Goal: Information Seeking & Learning: Learn about a topic

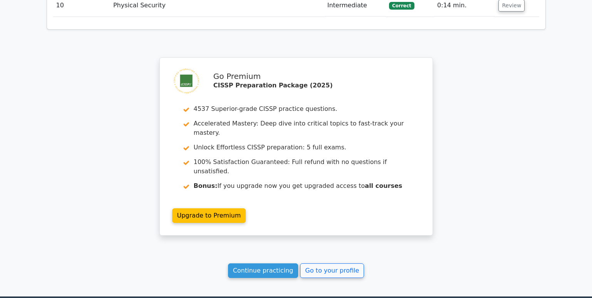
scroll to position [1339, 0]
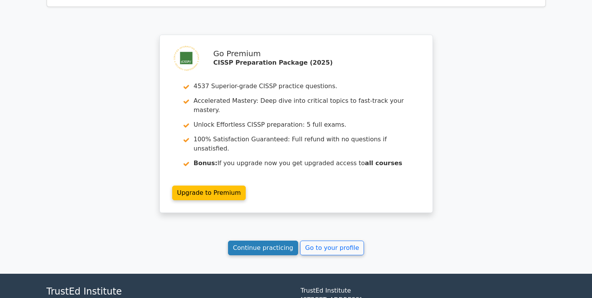
click at [268, 241] on link "Continue practicing" at bounding box center [263, 248] width 71 height 15
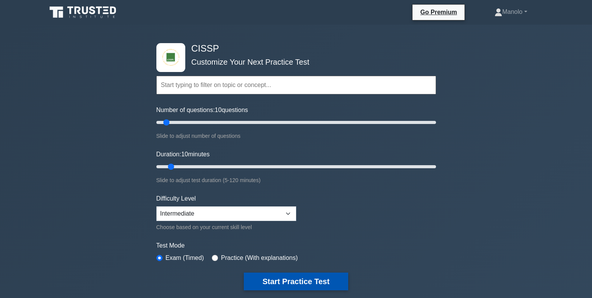
click at [293, 281] on button "Start Practice Test" at bounding box center [296, 282] width 104 height 18
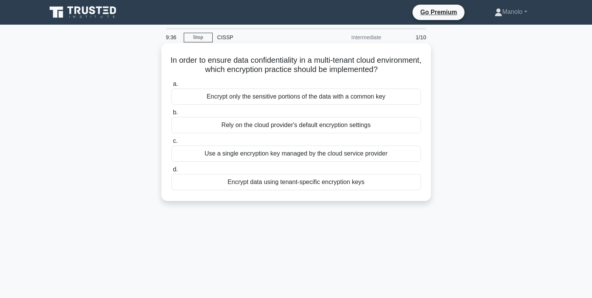
click at [370, 185] on div "Encrypt data using tenant-specific encryption keys" at bounding box center [297, 182] width 250 height 16
click at [172, 172] on input "d. Encrypt data using tenant-specific encryption keys" at bounding box center [172, 169] width 0 height 5
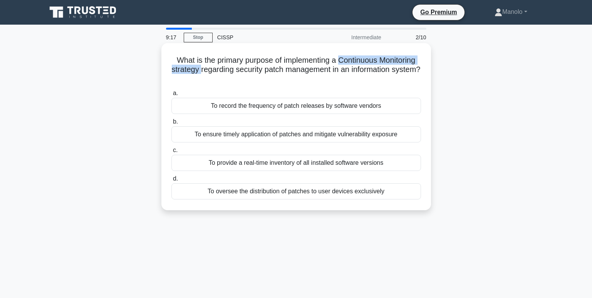
drag, startPoint x: 339, startPoint y: 61, endPoint x: 212, endPoint y: 71, distance: 126.8
click at [212, 71] on h5 "What is the primary purpose of implementing a Continuous Monitoring strategy re…" at bounding box center [296, 70] width 251 height 29
click at [383, 136] on div "To ensure timely application of patches and mitigate vulnerability exposure" at bounding box center [297, 134] width 250 height 16
click at [172, 124] on input "b. To ensure timely application of patches and mitigate vulnerability exposure" at bounding box center [172, 121] width 0 height 5
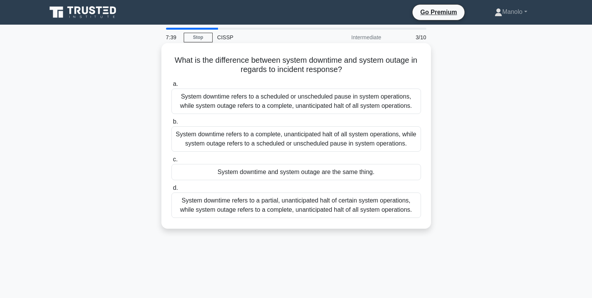
click at [387, 99] on div "System downtime refers to a scheduled or unscheduled pause in system operations…" at bounding box center [297, 101] width 250 height 25
click at [172, 87] on input "a. System downtime refers to a scheduled or unscheduled pause in system operati…" at bounding box center [172, 84] width 0 height 5
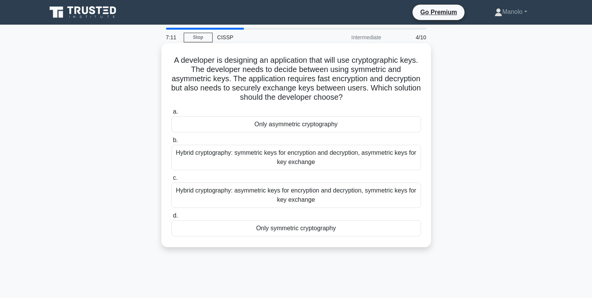
click at [388, 153] on div "Hybrid cryptography: symmetric keys for encryption and decryption, asymmetric k…" at bounding box center [297, 157] width 250 height 25
click at [172, 143] on input "b. Hybrid cryptography: symmetric keys for encryption and decryption, asymmetri…" at bounding box center [172, 140] width 0 height 5
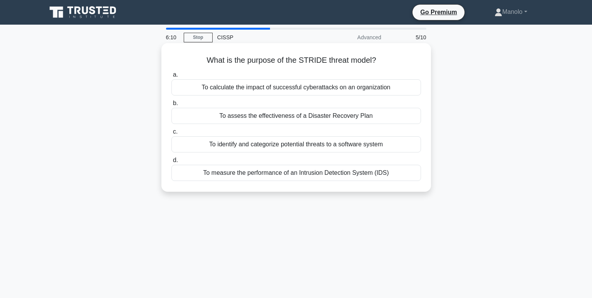
click at [387, 88] on div "To calculate the impact of successful cyberattacks on an organization" at bounding box center [297, 87] width 250 height 16
click at [172, 77] on input "a. To calculate the impact of successful cyberattacks on an organization" at bounding box center [172, 74] width 0 height 5
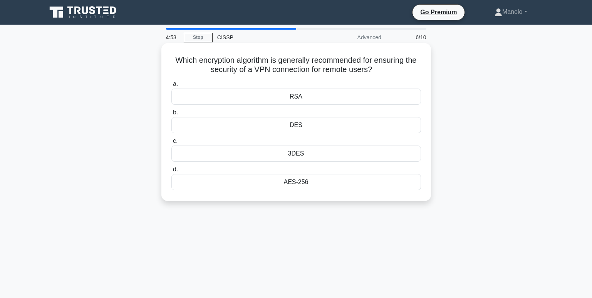
click at [320, 183] on div "AES-256" at bounding box center [297, 182] width 250 height 16
click at [172, 172] on input "d. AES-256" at bounding box center [172, 169] width 0 height 5
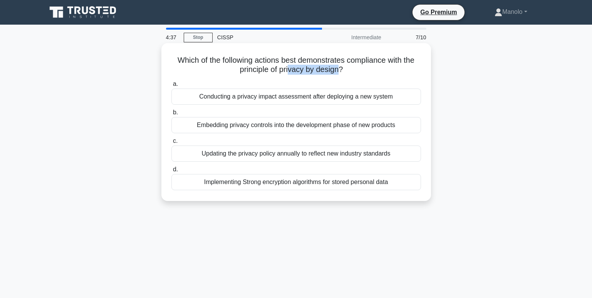
drag, startPoint x: 288, startPoint y: 70, endPoint x: 341, endPoint y: 69, distance: 53.2
click at [341, 69] on h5 "Which of the following actions best demonstrates compliance with the principle …" at bounding box center [296, 65] width 251 height 19
click at [211, 126] on div "Embedding privacy controls into the development phase of new products" at bounding box center [297, 125] width 250 height 16
click at [172, 115] on input "b. Embedding privacy controls into the development phase of new products" at bounding box center [172, 112] width 0 height 5
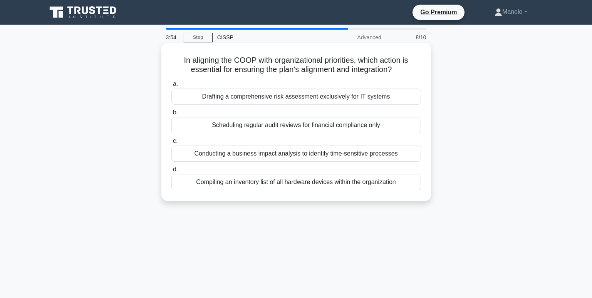
click at [244, 62] on h5 "In aligning the COOP with organizational priorities, which action is essential …" at bounding box center [296, 65] width 251 height 19
copy h5 "COOP"
drag, startPoint x: 365, startPoint y: 59, endPoint x: 407, endPoint y: 61, distance: 42.8
click at [407, 61] on h5 "In aligning the COOP with organizational priorities, which action is essential …" at bounding box center [296, 65] width 251 height 19
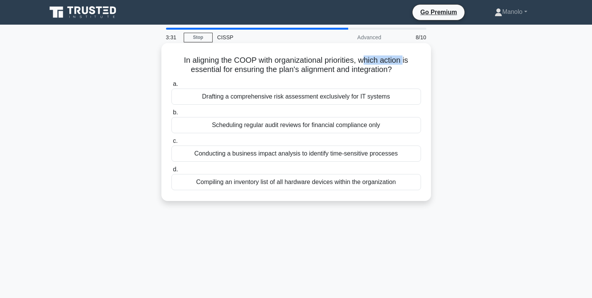
drag, startPoint x: 195, startPoint y: 70, endPoint x: 395, endPoint y: 71, distance: 200.4
click at [395, 71] on h5 "In aligning the COOP with organizational priorities, which action is essential …" at bounding box center [296, 65] width 251 height 19
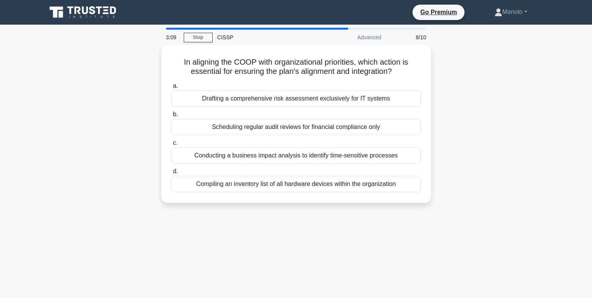
click at [456, 174] on div "In aligning the COOP with organizational priorities, which action is essential …" at bounding box center [296, 128] width 509 height 167
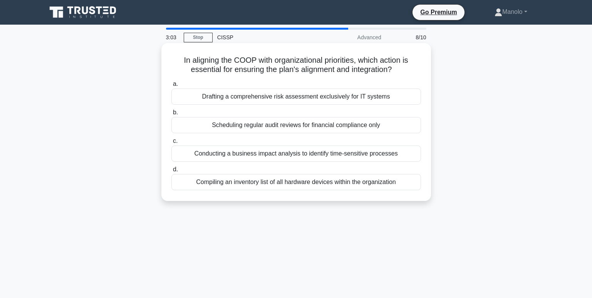
click at [403, 154] on div "Conducting a business impact analysis to identify time-sensitive processes" at bounding box center [297, 154] width 250 height 16
click at [172, 144] on input "c. Conducting a business impact analysis to identify time-sensitive processes" at bounding box center [172, 141] width 0 height 5
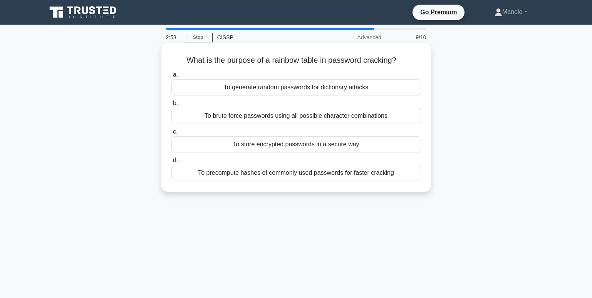
click at [395, 174] on div "To precompute hashes of commonly used passwords for faster cracking" at bounding box center [297, 173] width 250 height 16
click at [172, 163] on input "d. To precompute hashes of commonly used passwords for faster cracking" at bounding box center [172, 160] width 0 height 5
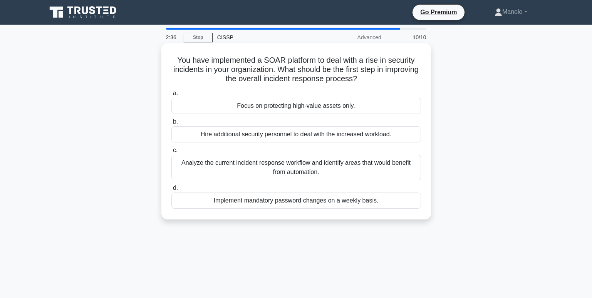
click at [269, 77] on h5 "You have implemented a SOAR platform to deal with a rise in security incidents …" at bounding box center [296, 70] width 251 height 29
copy h5 "overall"
click at [319, 83] on h5 "You have implemented a SOAR platform to deal with a rise in security incidents …" at bounding box center [296, 70] width 251 height 29
click at [314, 173] on div "Analyze the current incident response workflow and identify areas that would be…" at bounding box center [297, 167] width 250 height 25
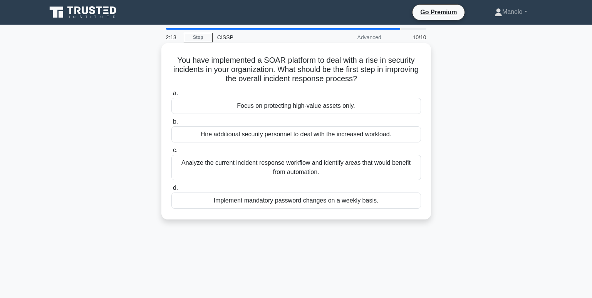
click at [172, 153] on input "c. Analyze the current incident response workflow and identify areas that would…" at bounding box center [172, 150] width 0 height 5
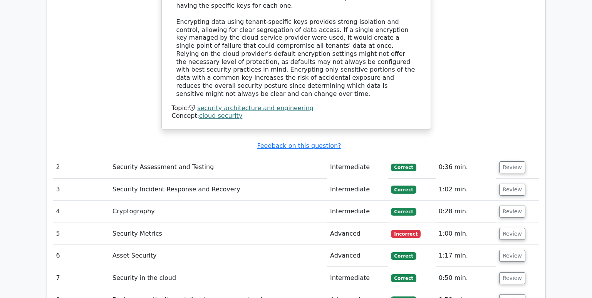
scroll to position [964, 0]
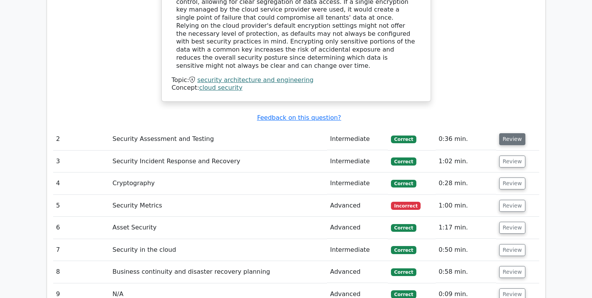
click at [514, 133] on button "Review" at bounding box center [513, 139] width 26 height 12
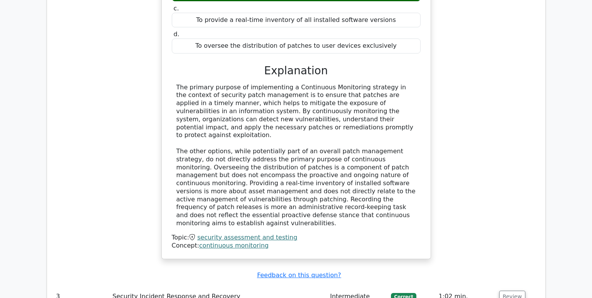
scroll to position [1233, 0]
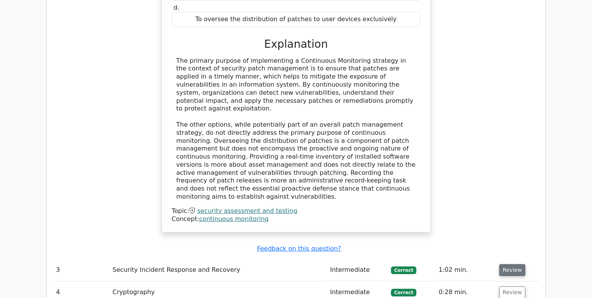
click at [506, 264] on button "Review" at bounding box center [513, 270] width 26 height 12
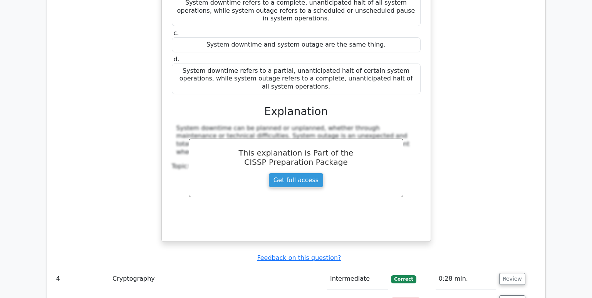
scroll to position [1619, 0]
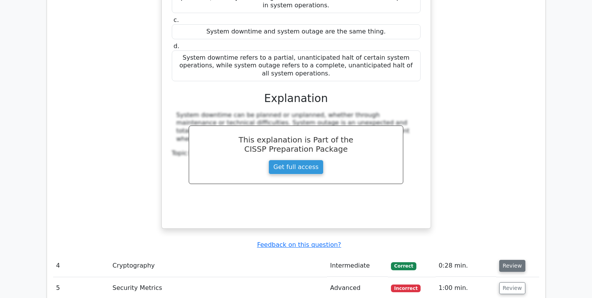
click at [511, 260] on button "Review" at bounding box center [513, 266] width 26 height 12
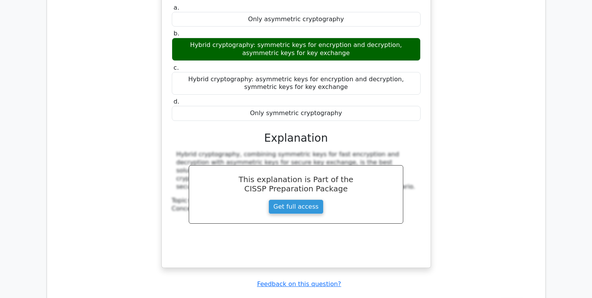
scroll to position [1966, 0]
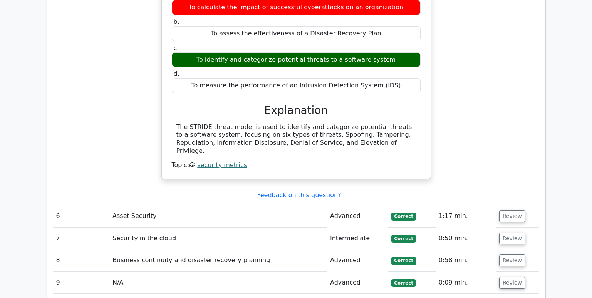
scroll to position [2390, 0]
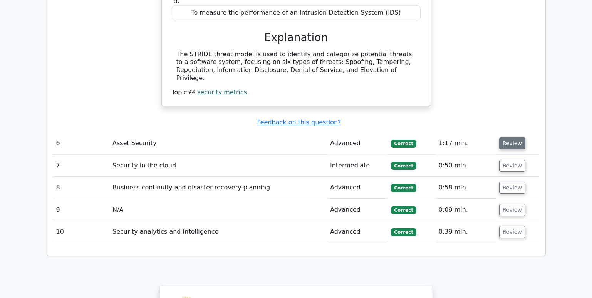
click at [516, 138] on button "Review" at bounding box center [513, 144] width 26 height 12
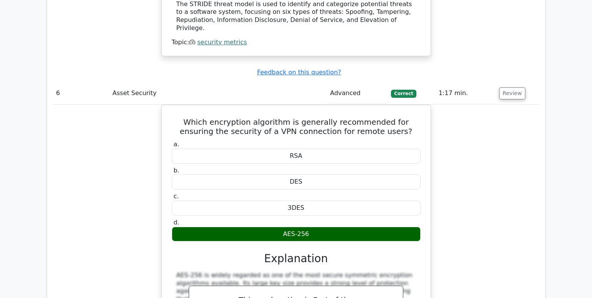
scroll to position [2544, 0]
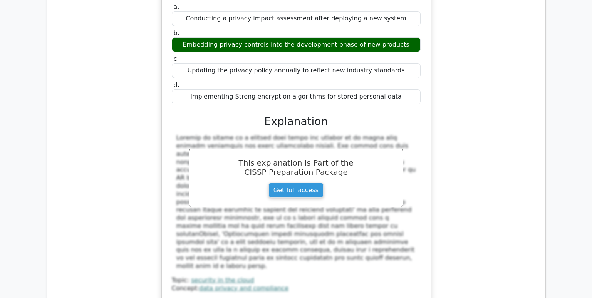
scroll to position [2929, 0]
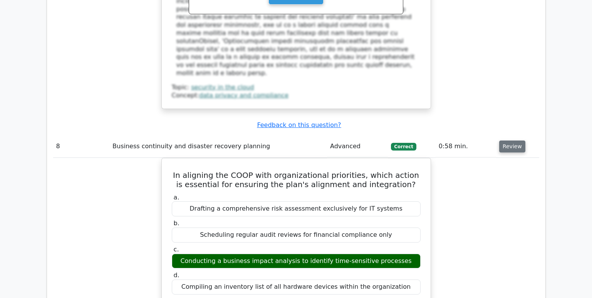
scroll to position [3238, 0]
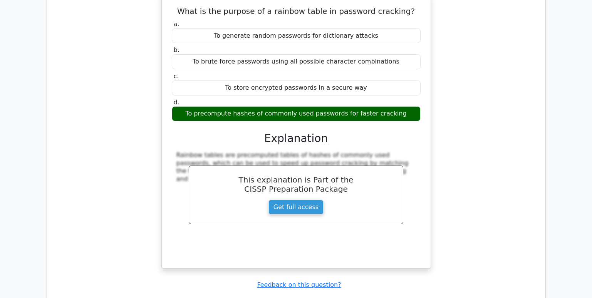
scroll to position [3662, 0]
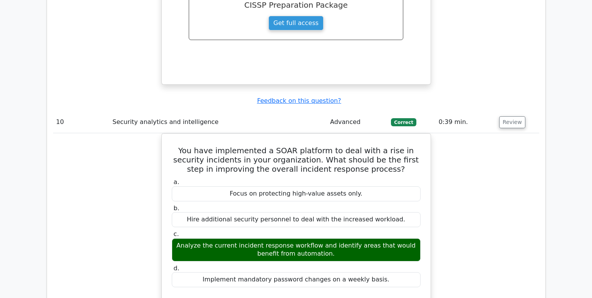
scroll to position [3854, 0]
